Goal: Contribute content: Add original content to the website for others to see

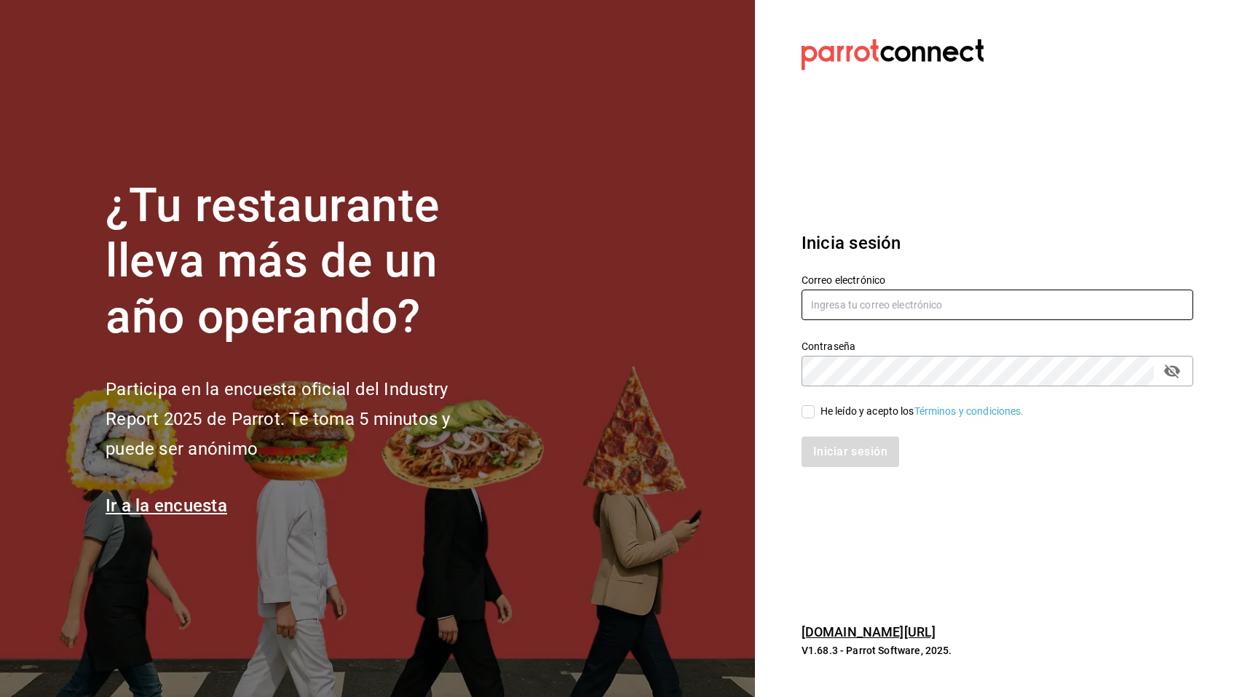
click at [876, 311] on input "text" at bounding box center [998, 305] width 392 height 31
click at [0, 697] on com-1password-button at bounding box center [0, 697] width 0 height 0
type input "[EMAIL_ADDRESS][DOMAIN_NAME]"
click at [806, 411] on input "He leído y acepto los Términos y condiciones." at bounding box center [808, 411] width 13 height 13
checkbox input "true"
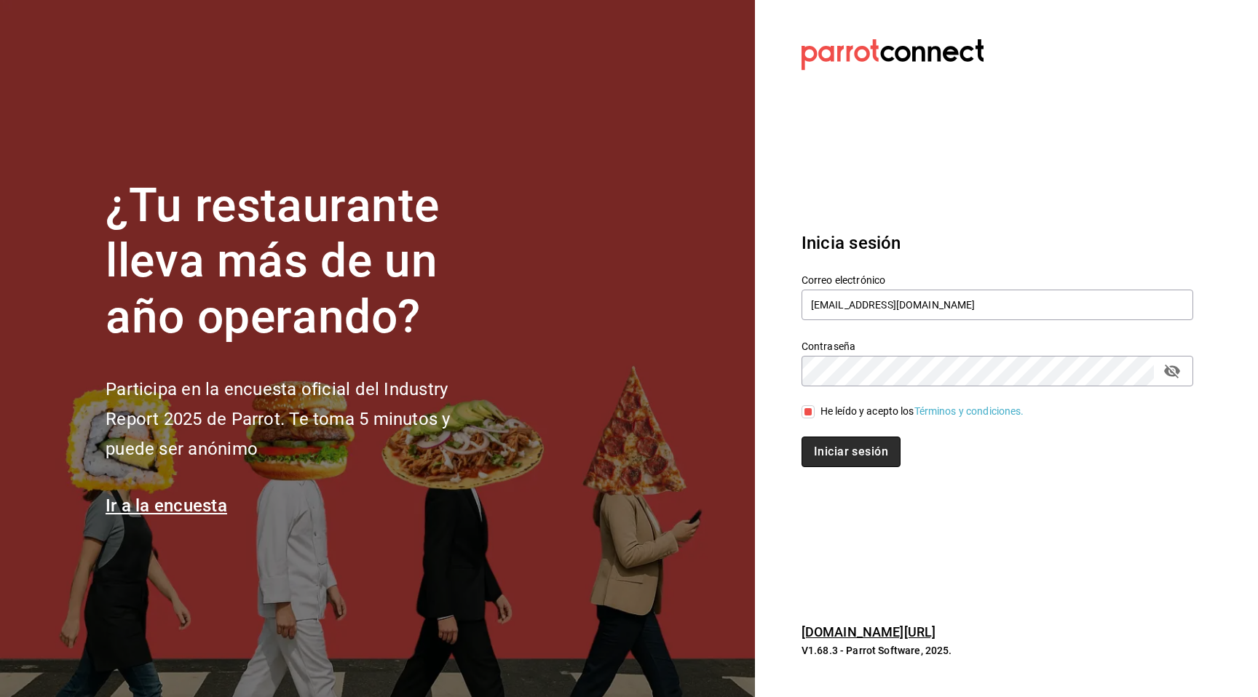
click at [830, 451] on button "Iniciar sesión" at bounding box center [851, 452] width 99 height 31
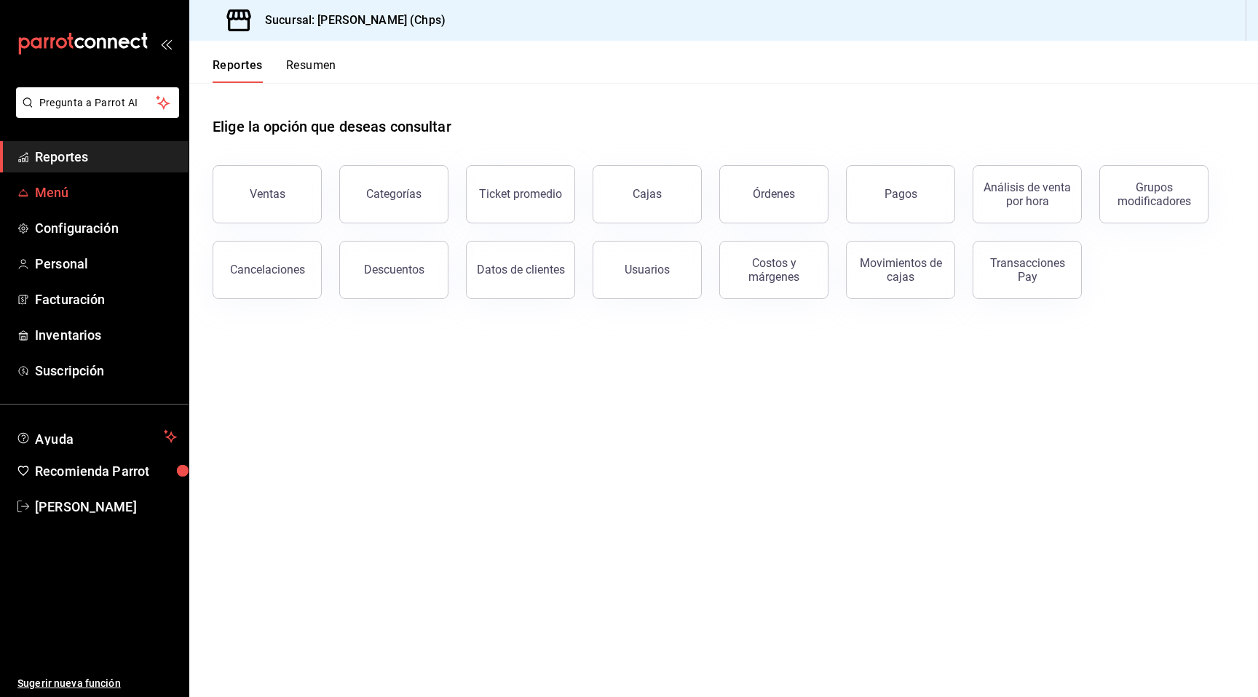
click at [112, 198] on span "Menú" at bounding box center [106, 193] width 142 height 20
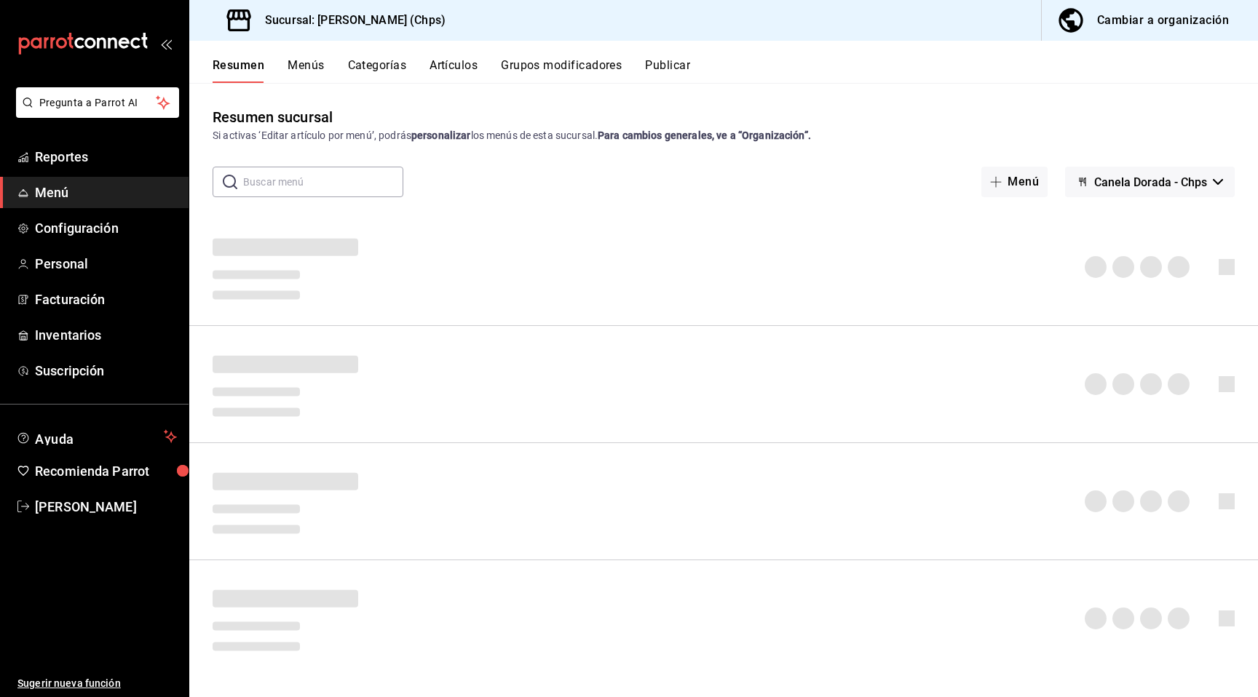
click at [451, 74] on button "Artículos" at bounding box center [454, 70] width 48 height 25
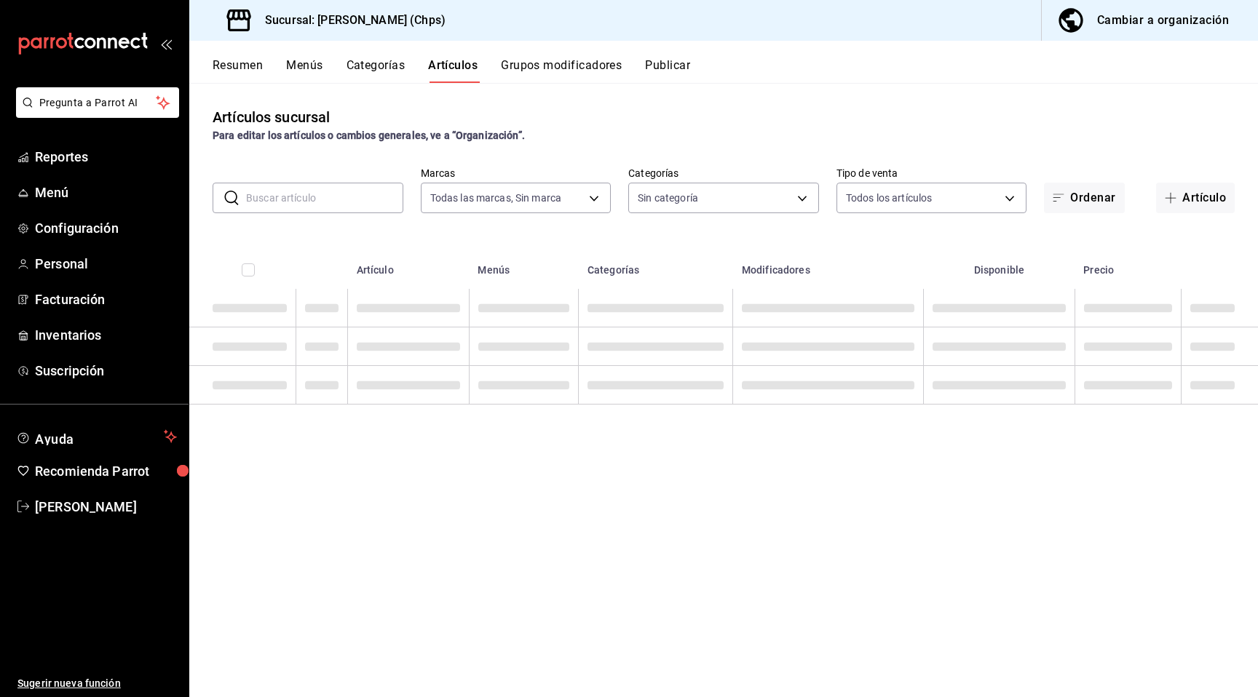
type input "5f41b914-adc5-412a-98c0-2888c34113c9"
type input "ca5d59e2-10ee-4144-bc98-936fd3840f04,cd579343-d72e-4759-8e64-0872f844b40f,9a336…"
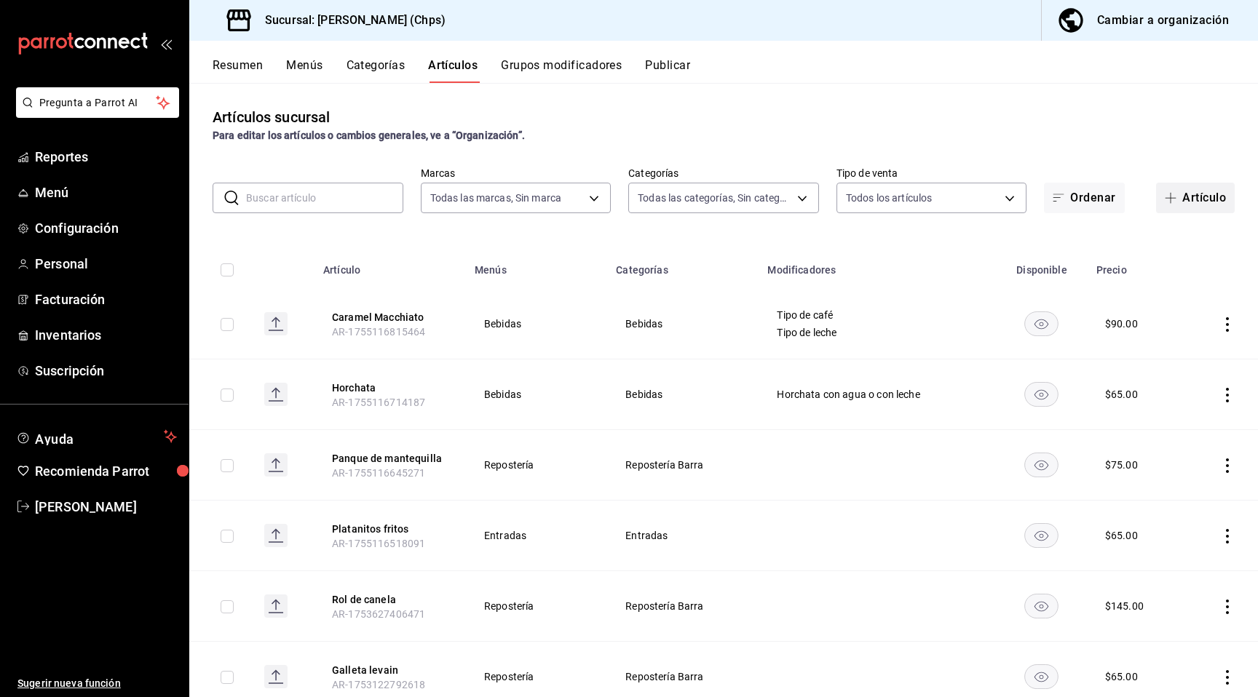
click at [1192, 197] on button "Artículo" at bounding box center [1195, 198] width 79 height 31
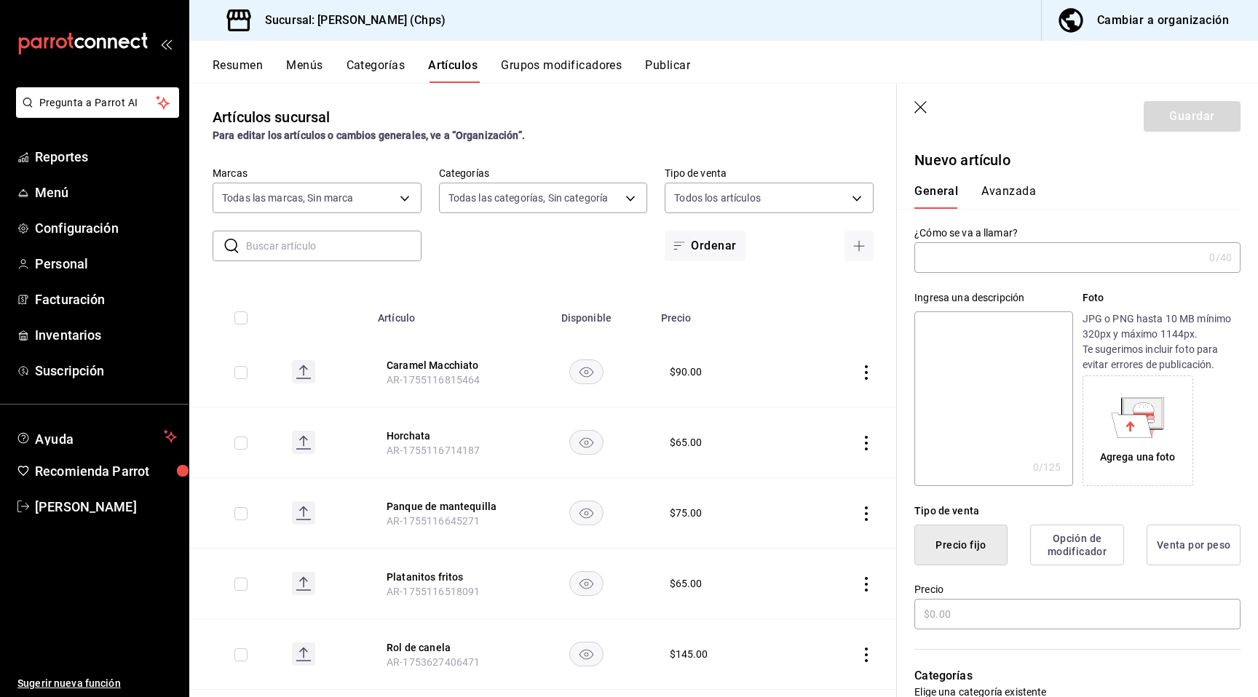
click at [977, 258] on input "text" at bounding box center [1058, 257] width 289 height 29
type input "A"
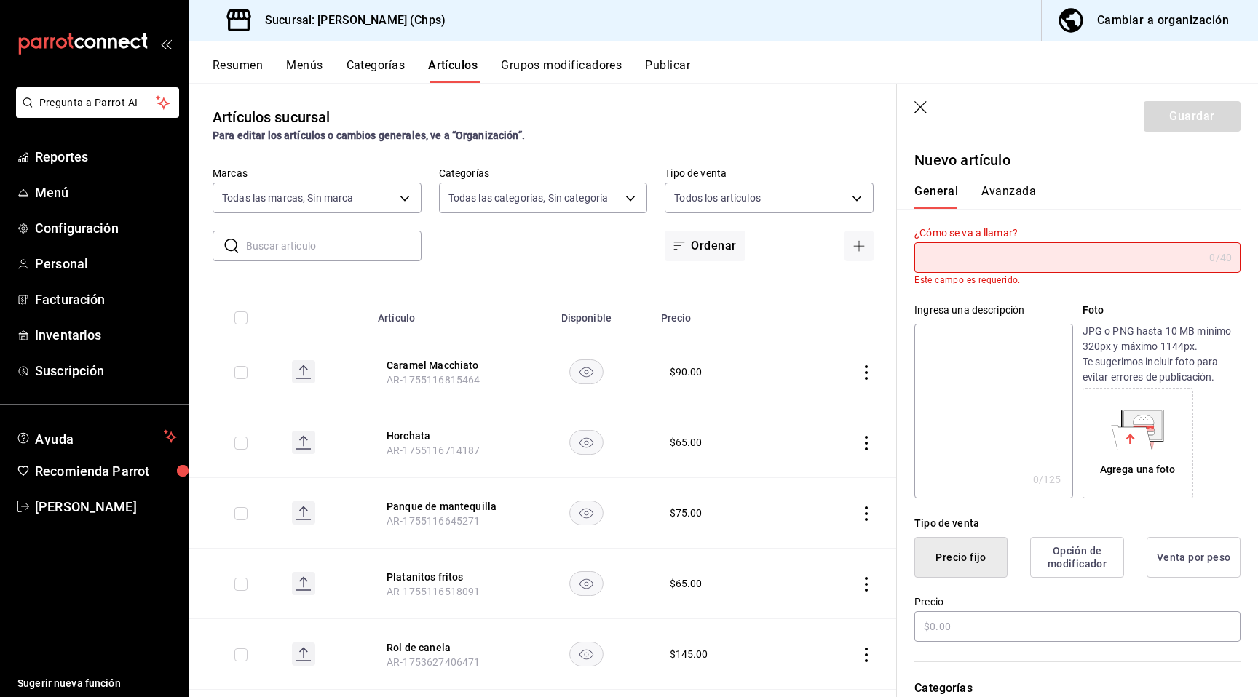
type input "A"
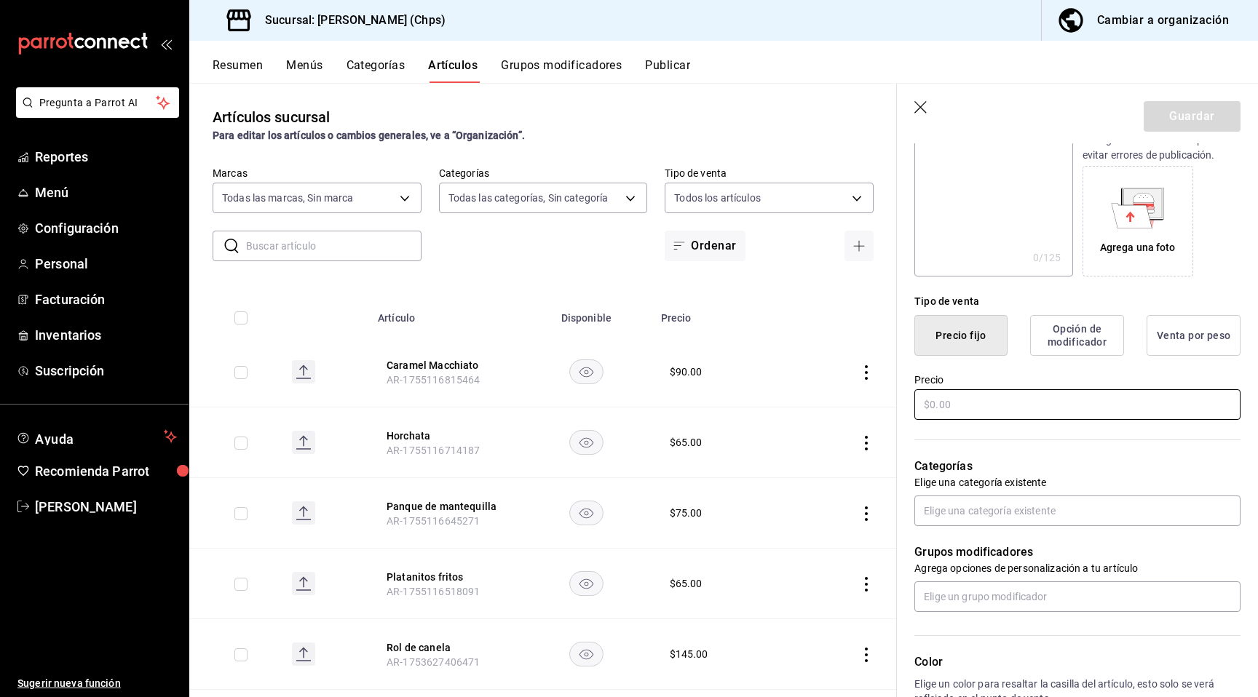
scroll to position [211, 0]
type input "Galleta New York"
click at [976, 403] on input "text" at bounding box center [1077, 403] width 326 height 31
type input "$120.00"
click at [1003, 372] on div "Precio $120.00" at bounding box center [1077, 396] width 326 height 49
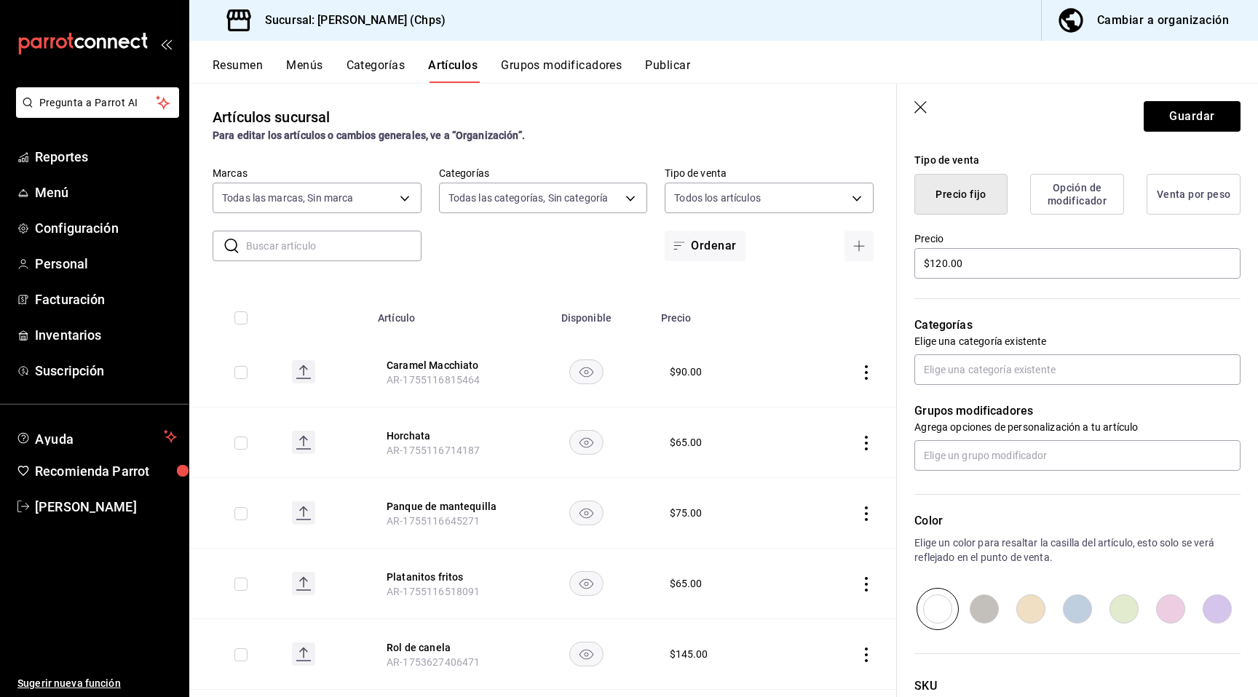
scroll to position [362, 0]
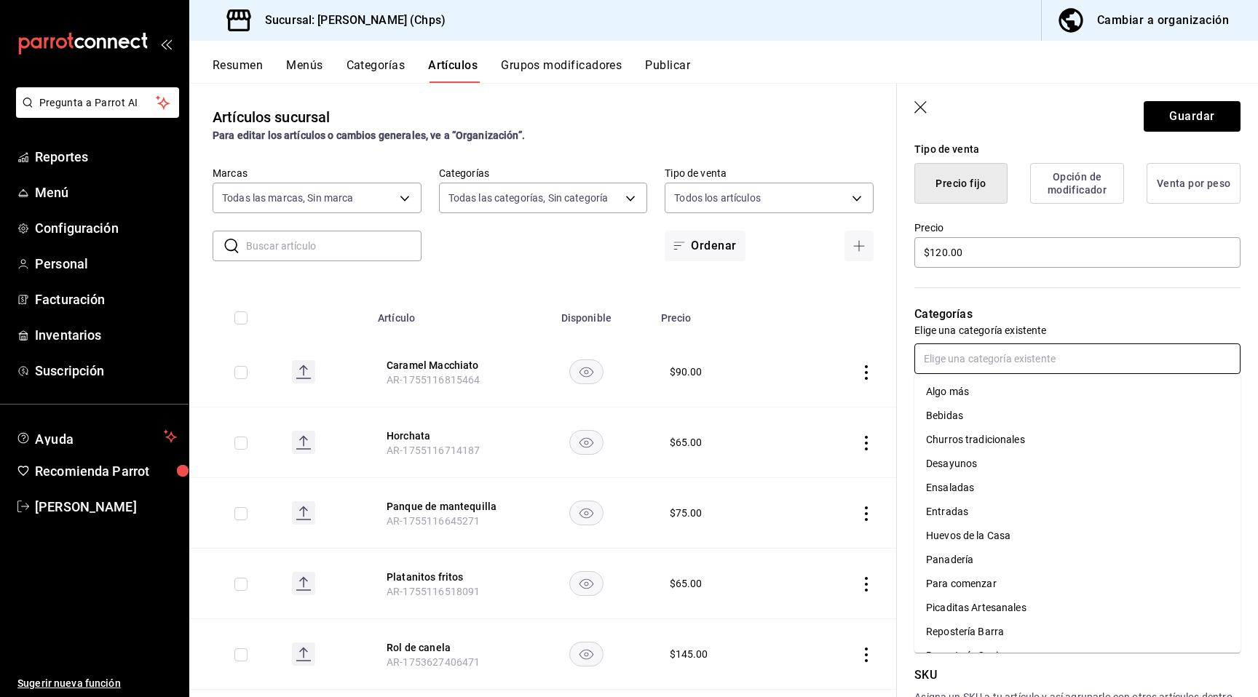
click at [992, 352] on input "text" at bounding box center [1077, 359] width 326 height 31
click at [1002, 559] on li "Repostería Barra" at bounding box center [1077, 558] width 326 height 24
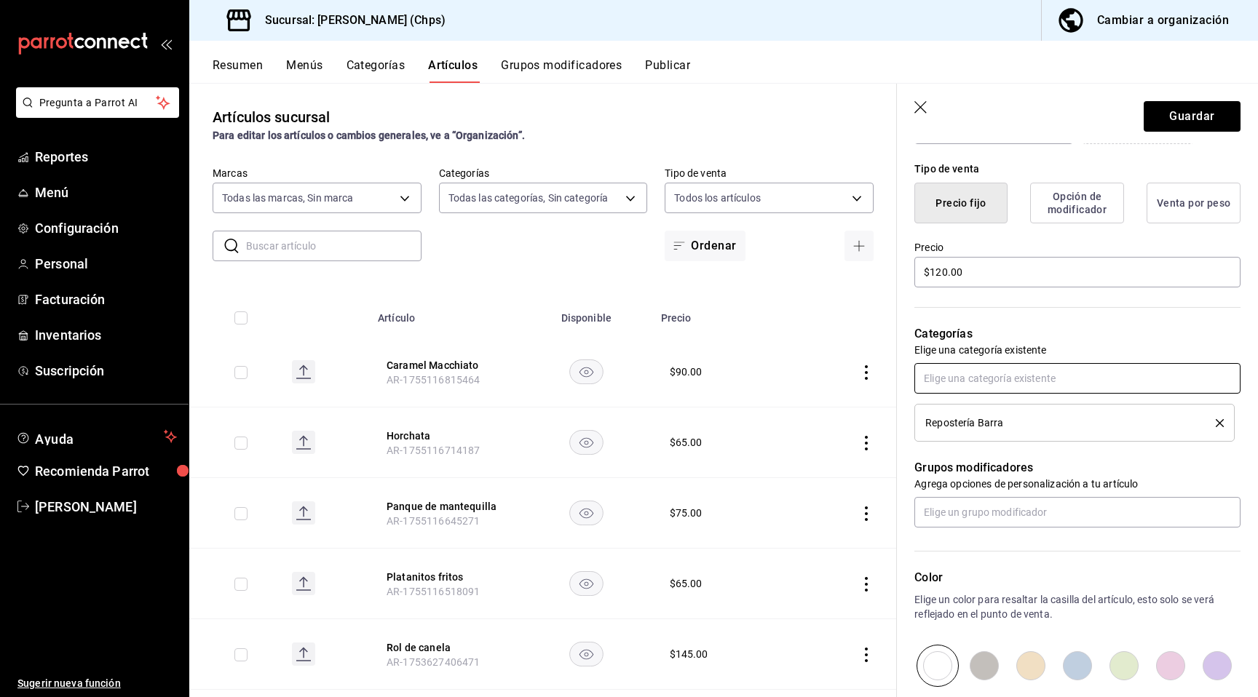
scroll to position [0, 0]
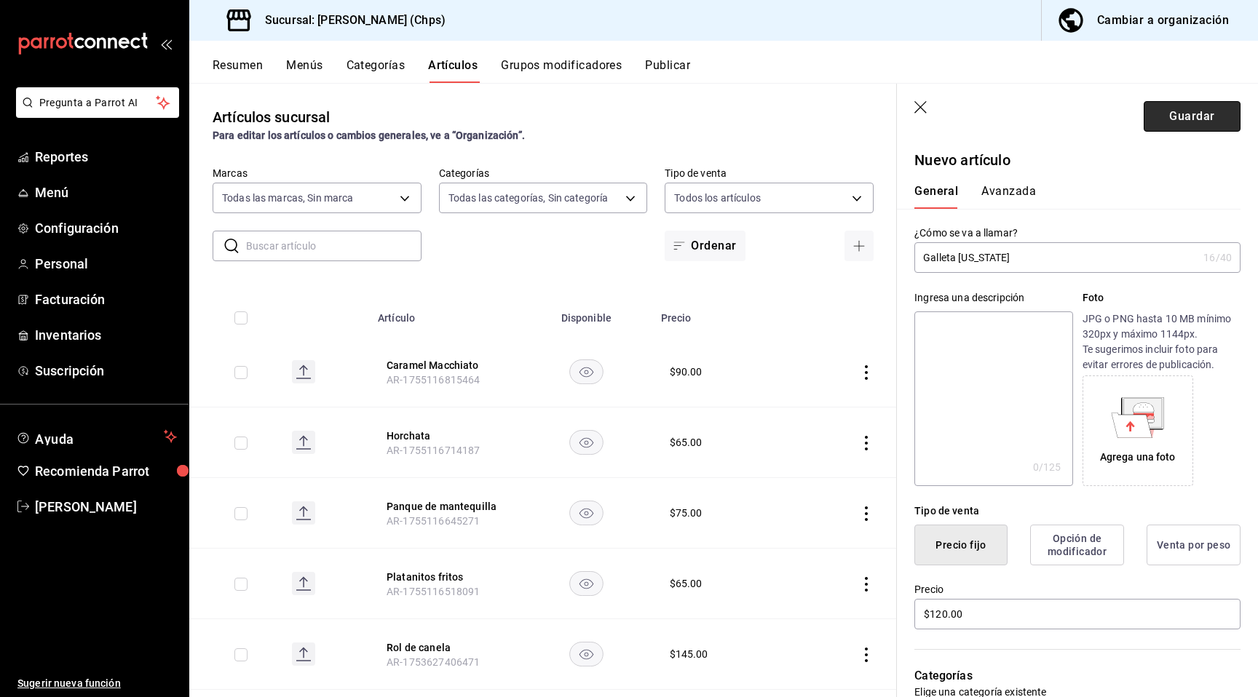
click at [1176, 124] on button "Guardar" at bounding box center [1192, 116] width 97 height 31
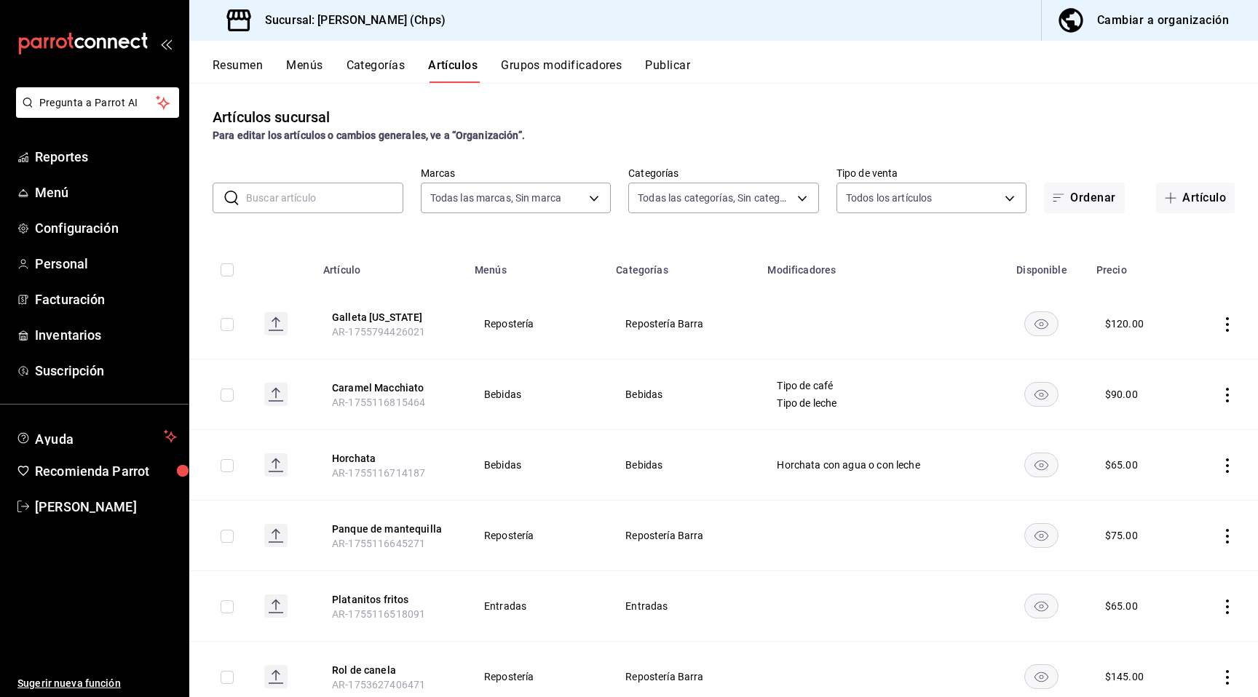
click at [309, 68] on button "Menús" at bounding box center [304, 70] width 36 height 25
